Goal: Information Seeking & Learning: Stay updated

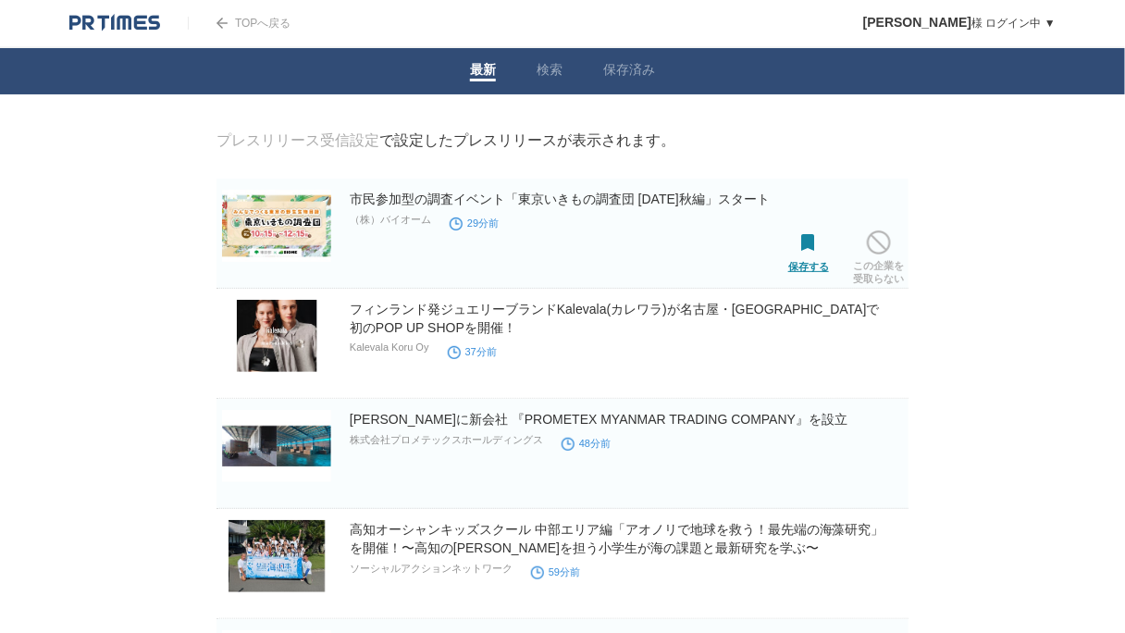
click at [819, 237] on span at bounding box center [808, 243] width 24 height 24
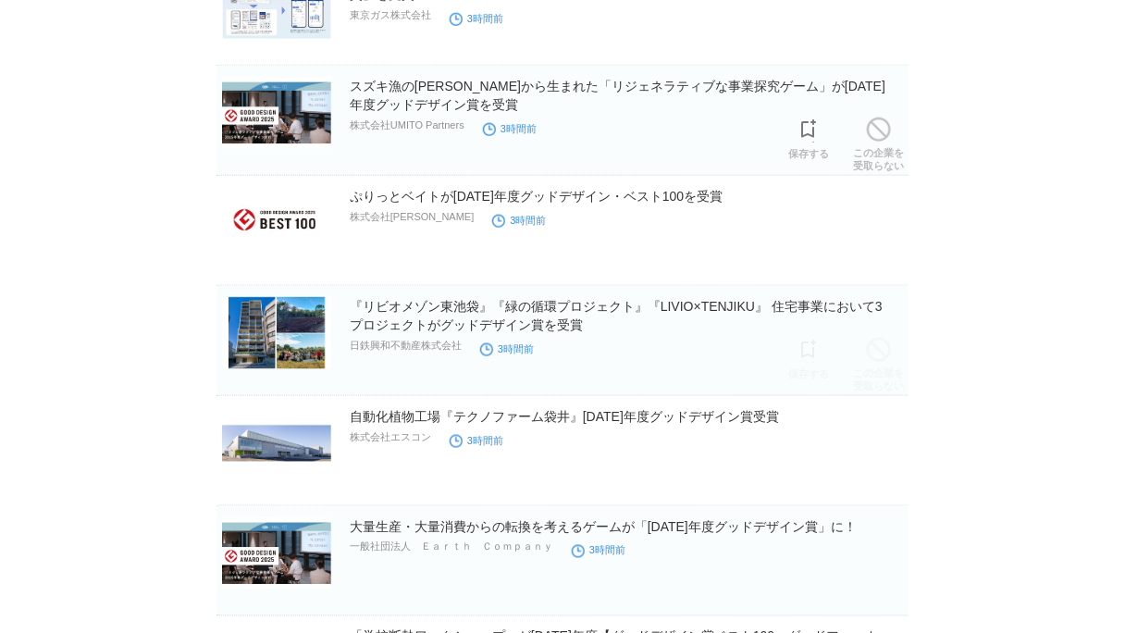
scroll to position [4957, 0]
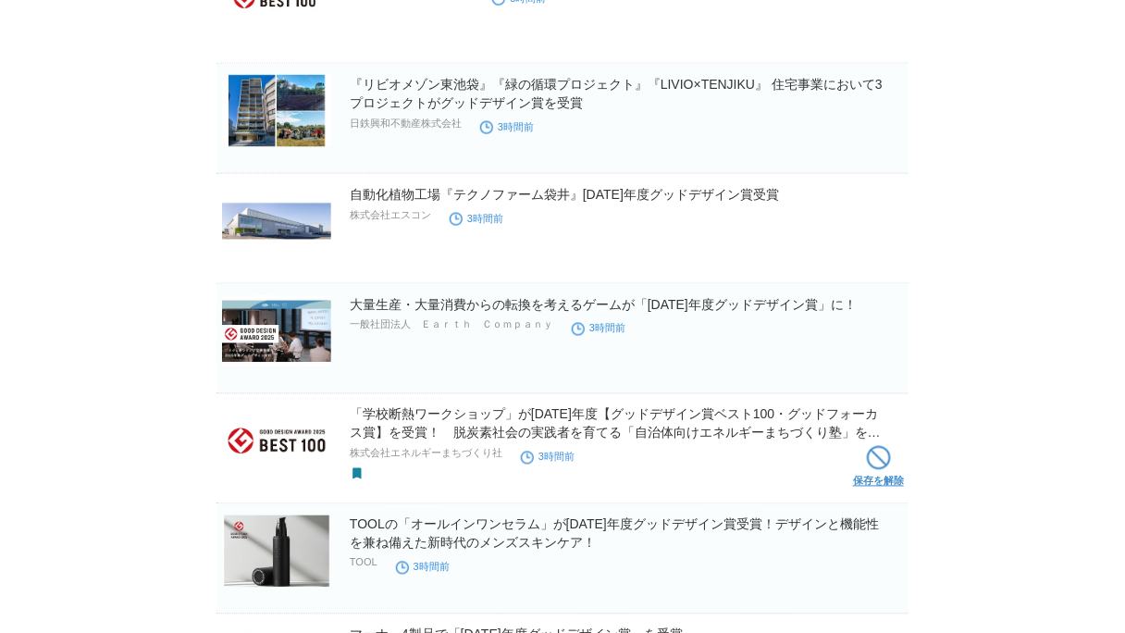
click at [890, 452] on span at bounding box center [879, 458] width 24 height 24
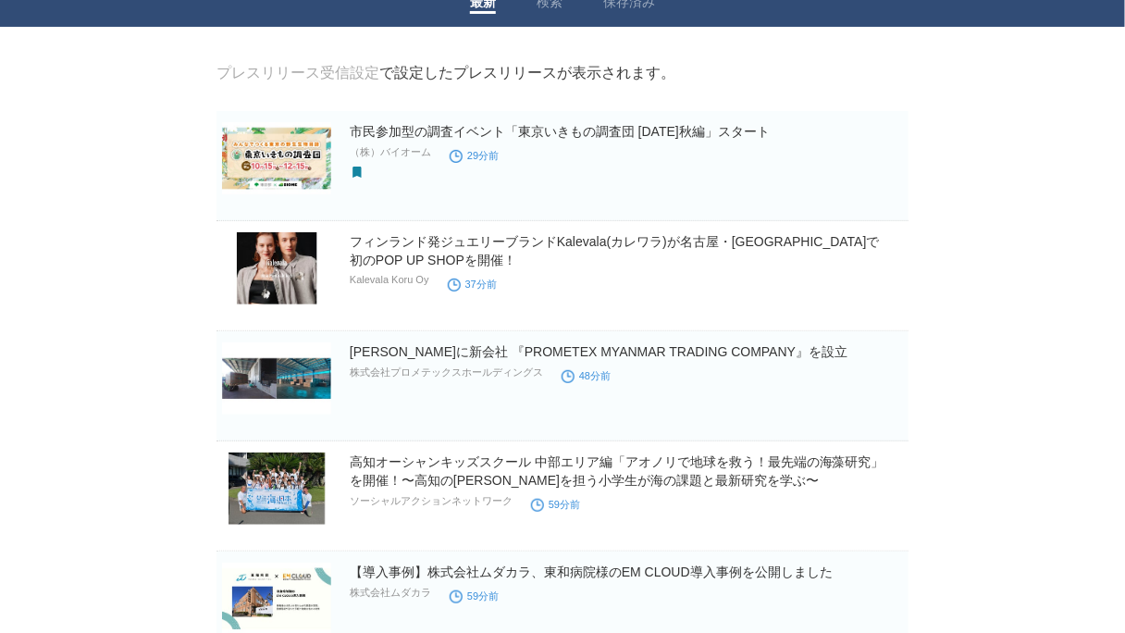
scroll to position [61, 0]
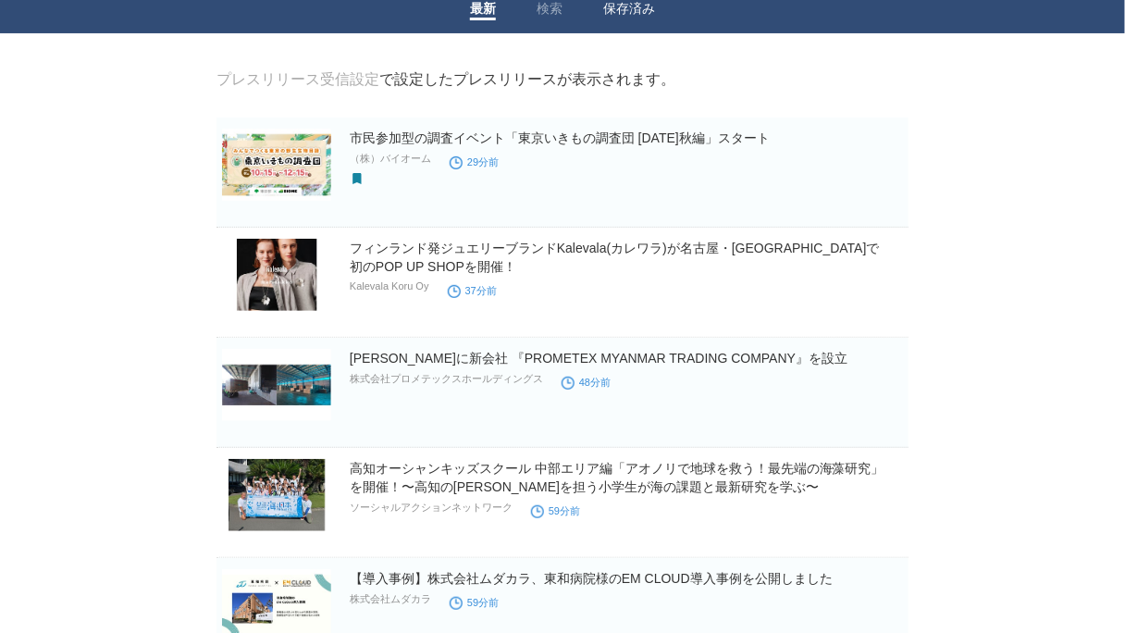
click at [629, 6] on link "保存済み" at bounding box center [629, 10] width 52 height 19
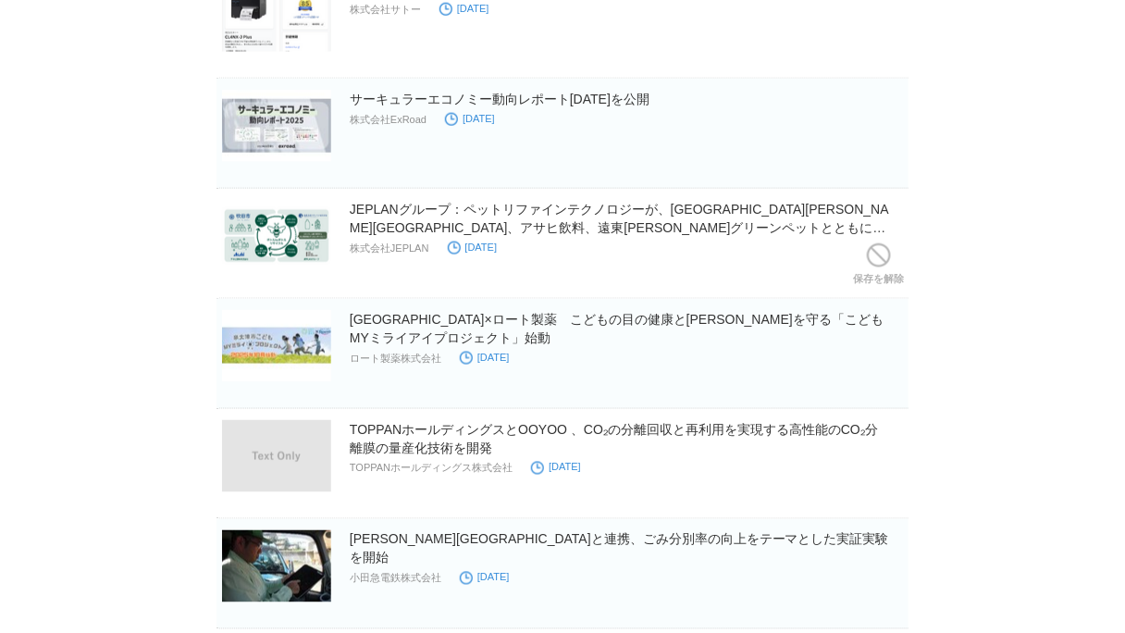
scroll to position [518, 0]
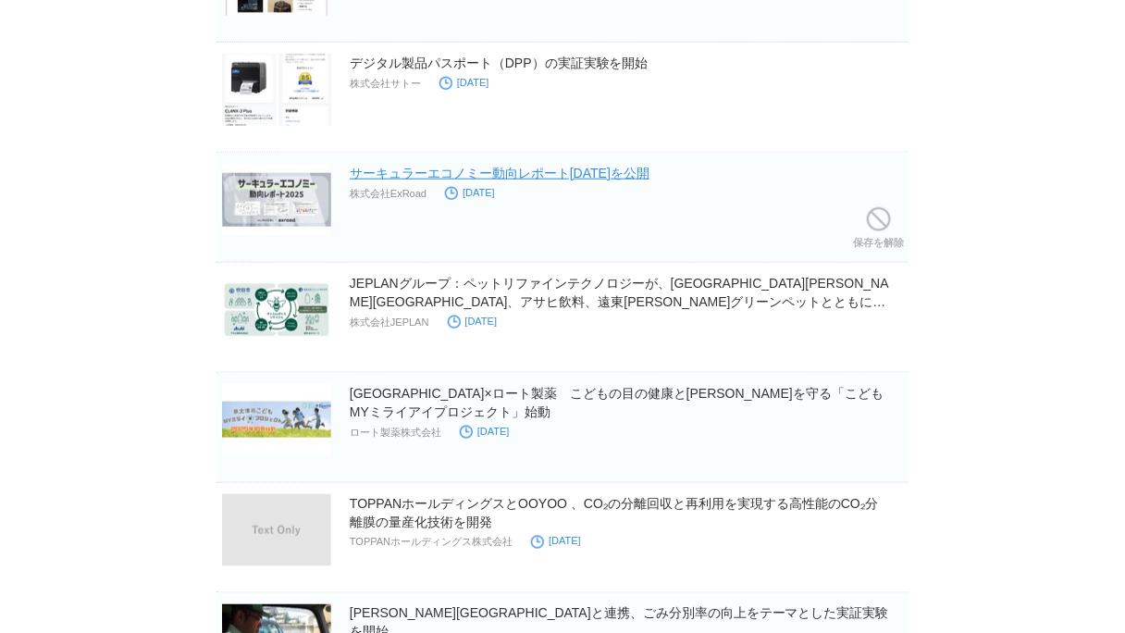
click at [571, 168] on link "サーキュラーエコノミー動向レポート2025を公開" at bounding box center [500, 173] width 300 height 15
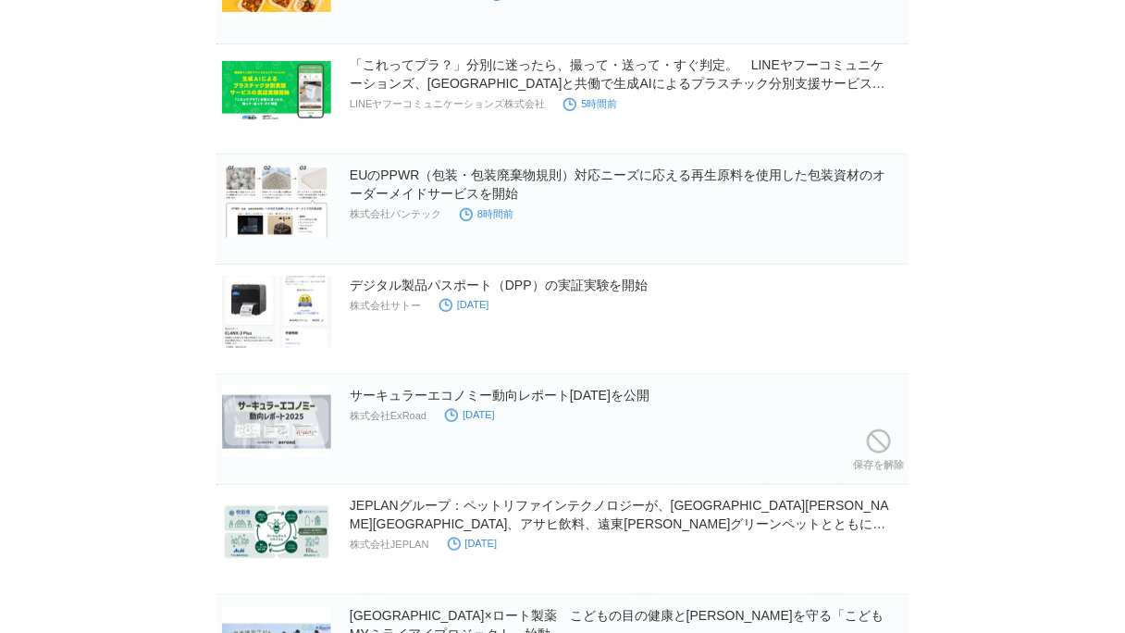
scroll to position [222, 0]
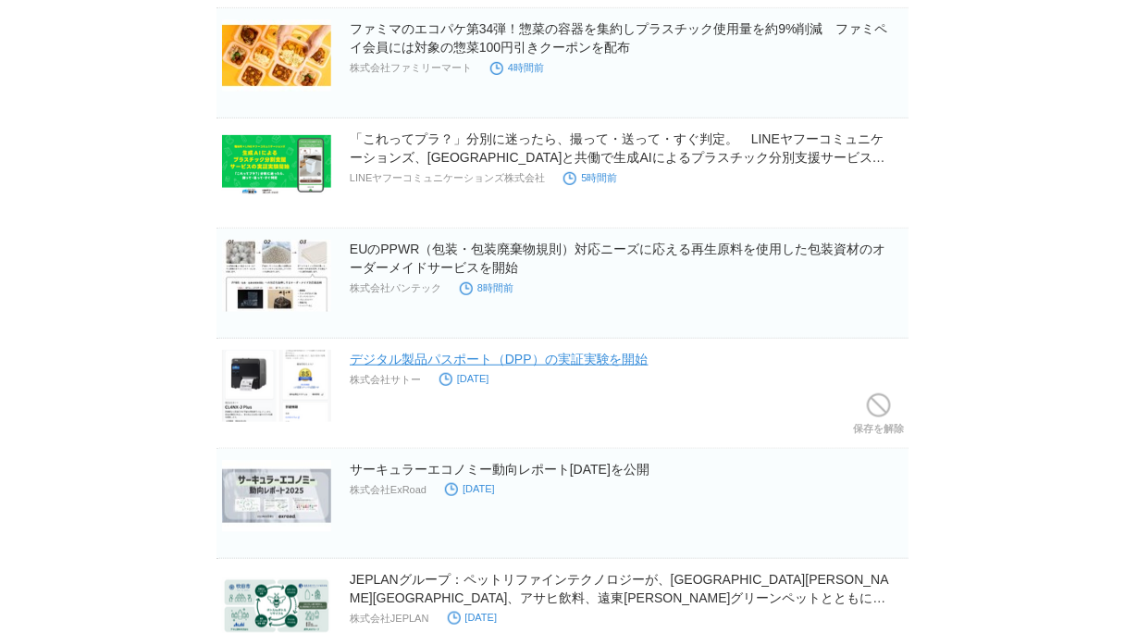
click at [541, 354] on link "デジタル製品パスポート（DPP）の実証実験を開始" at bounding box center [499, 358] width 299 height 15
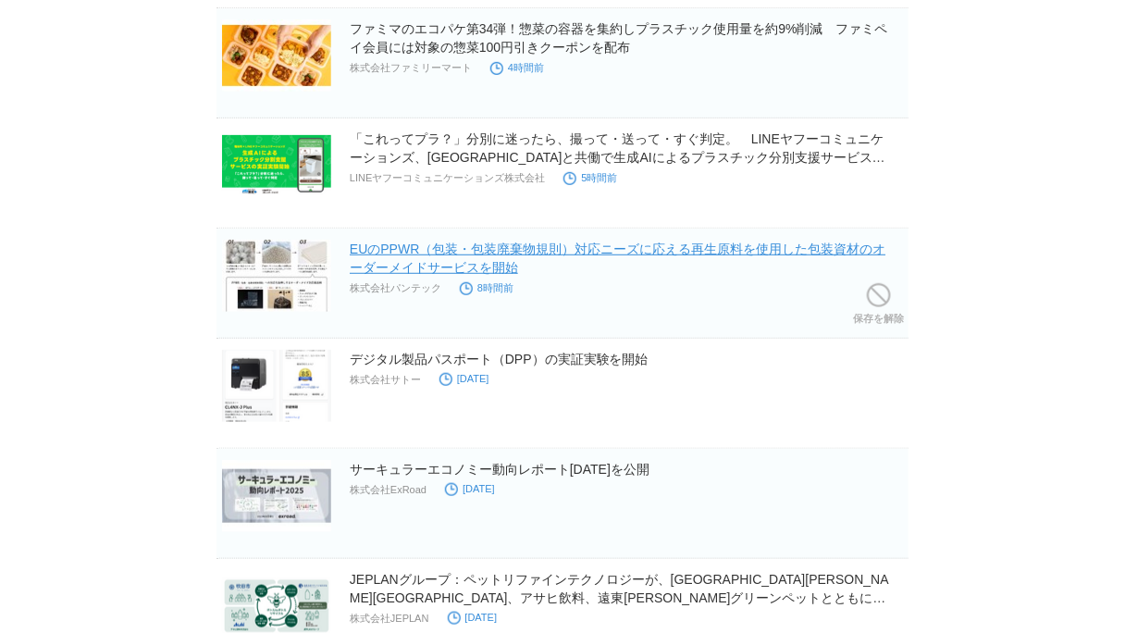
click at [548, 249] on link "EUのPPWR（包装・包装廃棄物規則）対応ニーズに応える再生原料を使用した包装資材のオーダーメイドサービスを開始" at bounding box center [617, 257] width 535 height 33
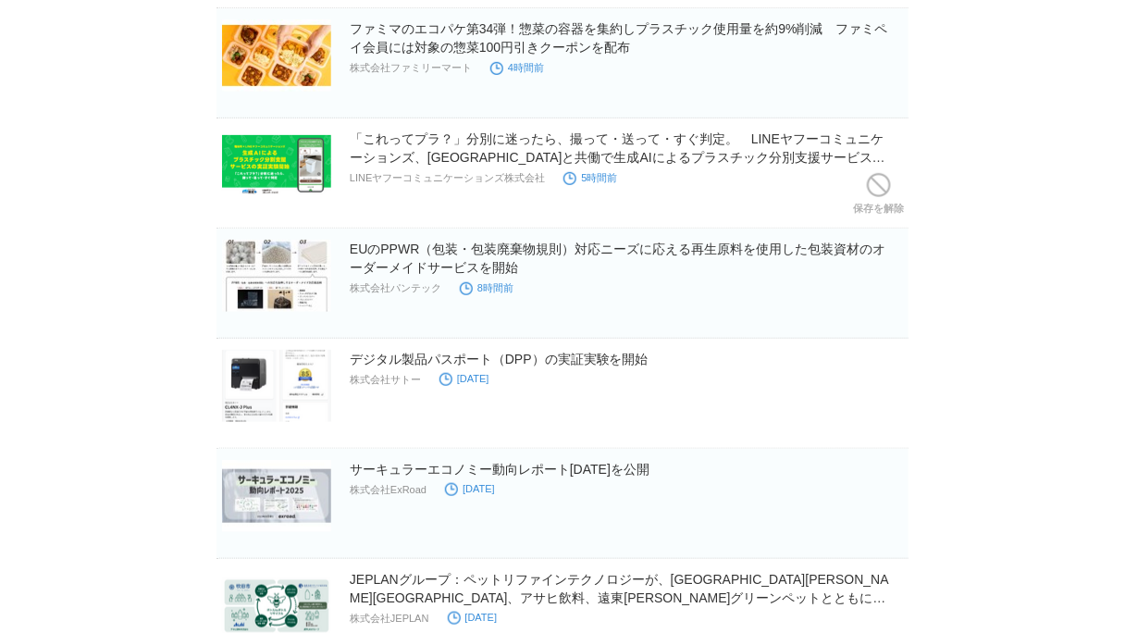
scroll to position [0, 0]
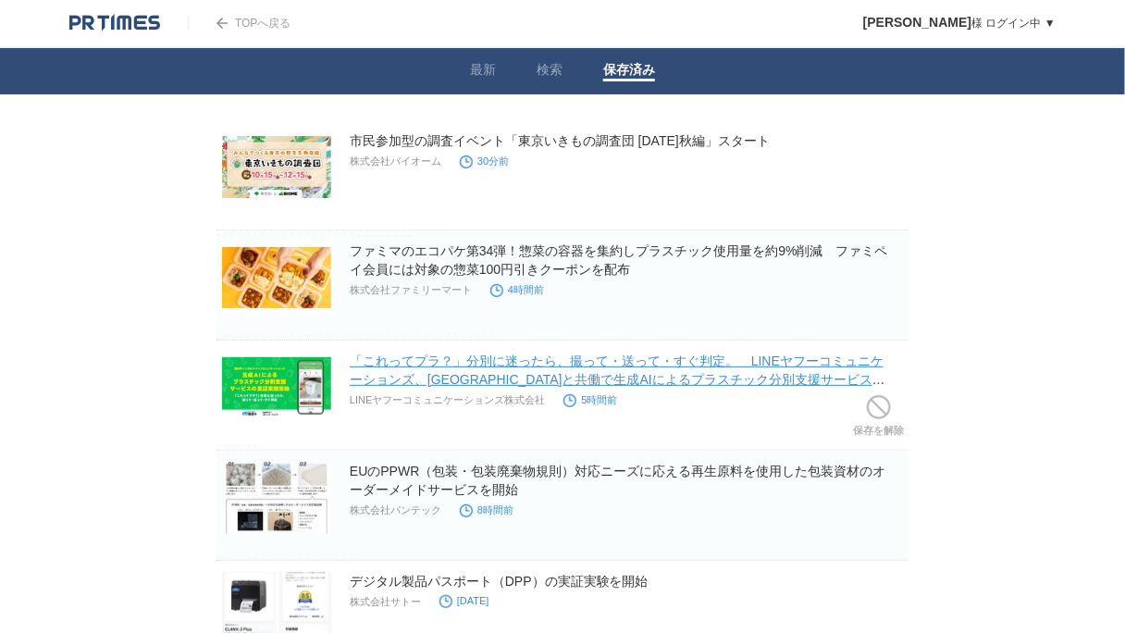
click at [601, 375] on link "「これってプラ？」分別に迷ったら、撮って・送って・すぐ判定。　LINEヤフーコミュニケーションズ、福岡市と共働で生成AIによるプラスチック分別支援サービスの実…" at bounding box center [617, 379] width 535 height 52
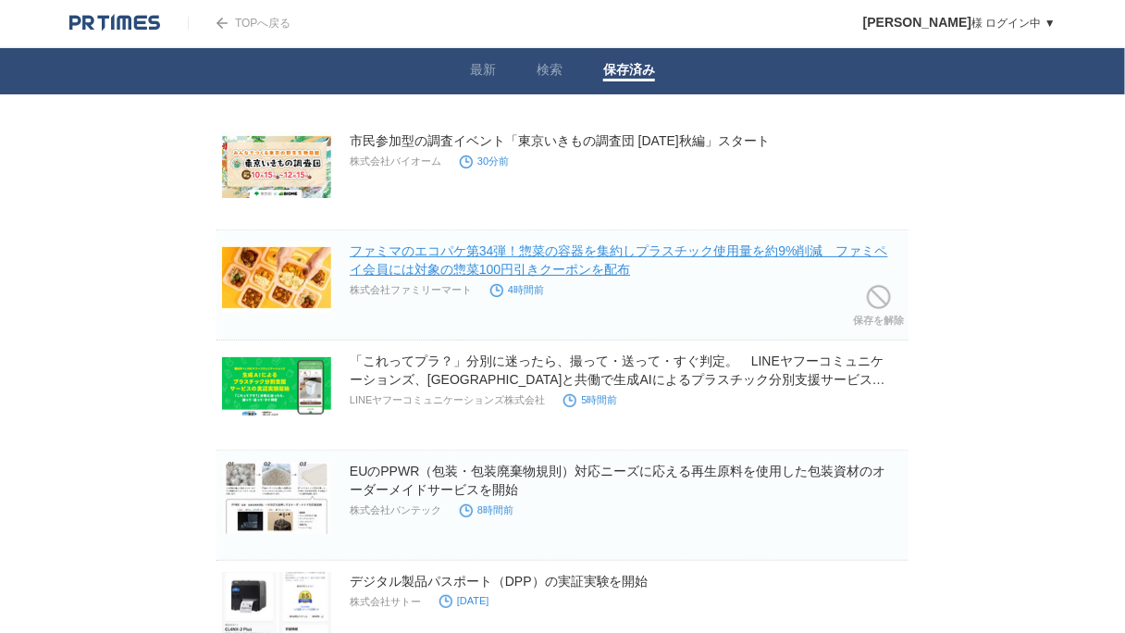
click at [444, 245] on link "ファミマのエコパケ第34弾！惣菜の容器を集約しプラスチック使用量を約9%削減　ファミペイ会員には対象の惣菜100円引きクーポンを配布" at bounding box center [619, 259] width 538 height 33
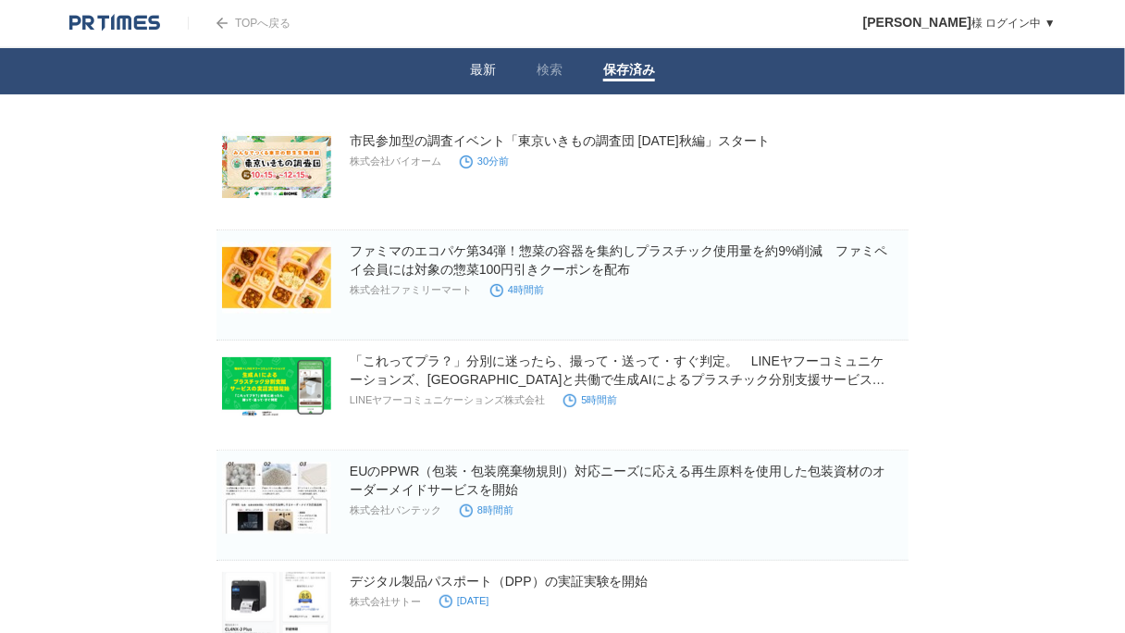
click at [485, 75] on link "最新" at bounding box center [483, 71] width 26 height 19
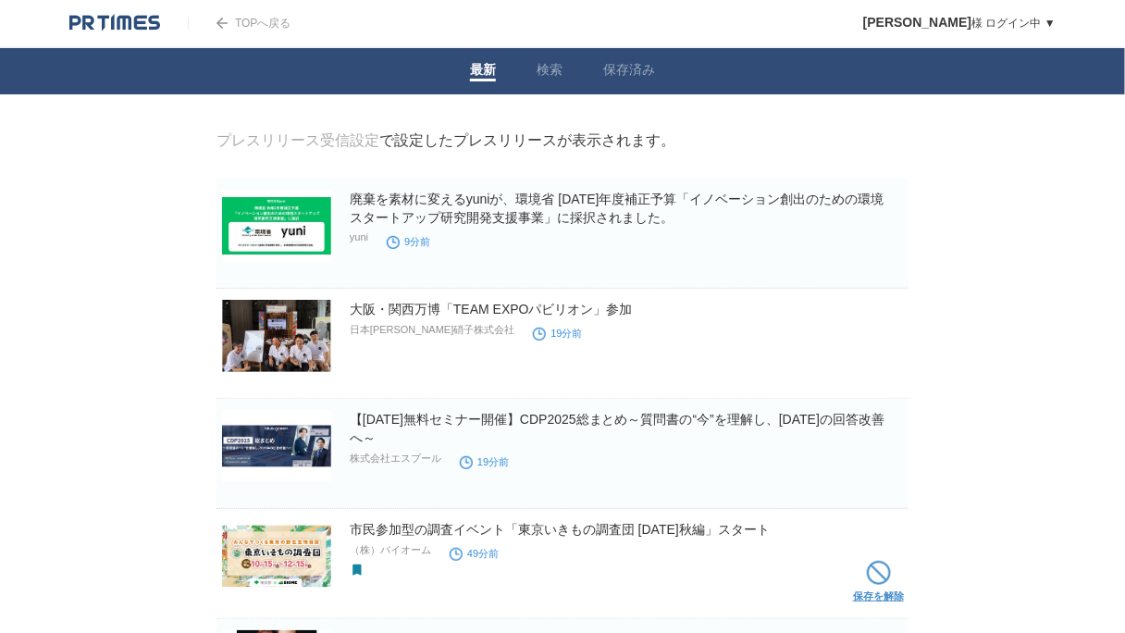
click at [878, 566] on span at bounding box center [879, 572] width 24 height 24
click at [811, 251] on span at bounding box center [808, 243] width 24 height 24
